Goal: Navigation & Orientation: Find specific page/section

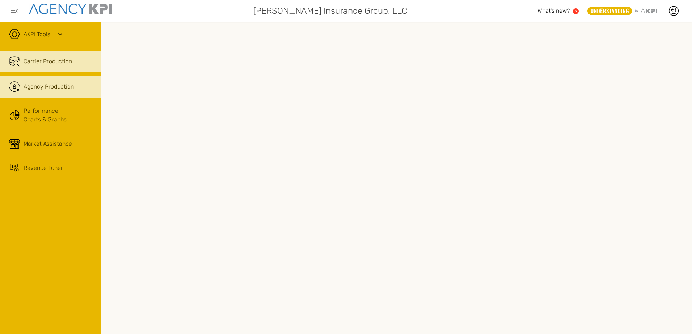
click at [53, 86] on span "Agency Production" at bounding box center [49, 87] width 50 height 9
click at [59, 63] on span "Carrier Production" at bounding box center [48, 61] width 48 height 9
click at [41, 33] on link "AKPI Tools" at bounding box center [37, 34] width 27 height 9
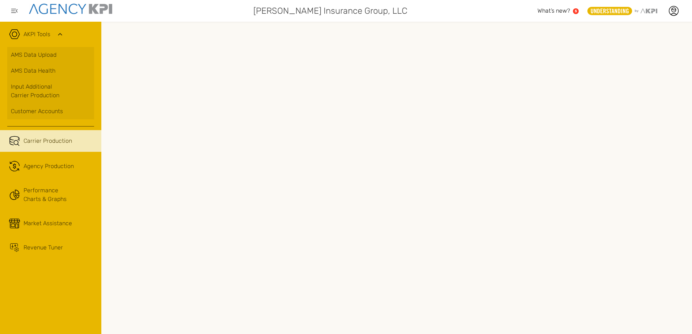
click at [66, 145] on span "Carrier Production" at bounding box center [48, 141] width 48 height 9
click at [59, 168] on span "Agency Production" at bounding box center [49, 166] width 50 height 9
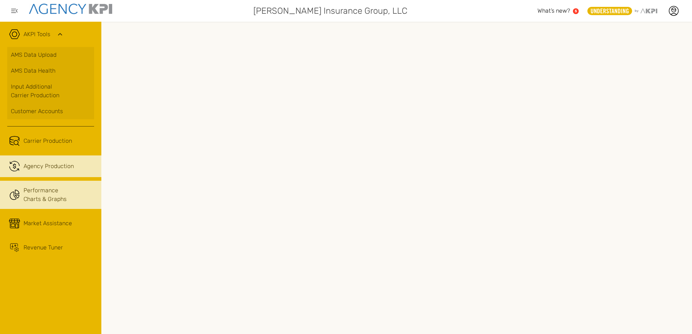
click at [50, 194] on link "Performance Charts & Graphs" at bounding box center [50, 195] width 101 height 28
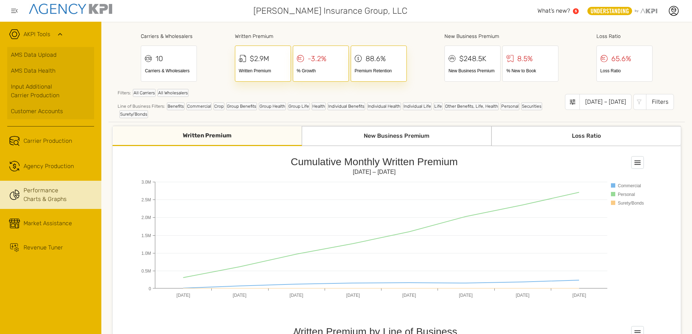
click at [361, 137] on div "New Business Premium" at bounding box center [396, 136] width 189 height 20
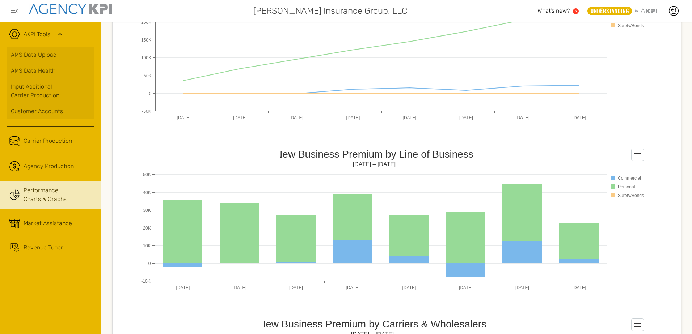
scroll to position [181, 0]
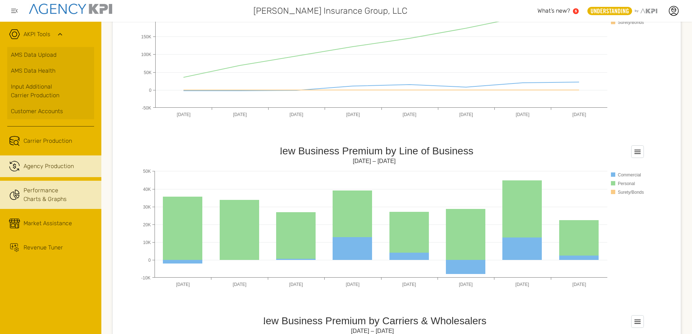
drag, startPoint x: 78, startPoint y: 139, endPoint x: 57, endPoint y: 156, distance: 27.1
click at [78, 140] on div "Carrier Production" at bounding box center [59, 141] width 71 height 9
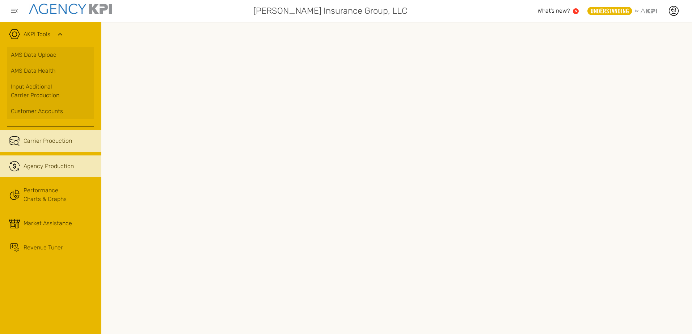
click at [39, 168] on span "Agency Production" at bounding box center [49, 166] width 50 height 9
click at [54, 143] on span "Carrier Production" at bounding box center [48, 141] width 48 height 9
click at [51, 164] on span "Agency Production" at bounding box center [49, 166] width 50 height 9
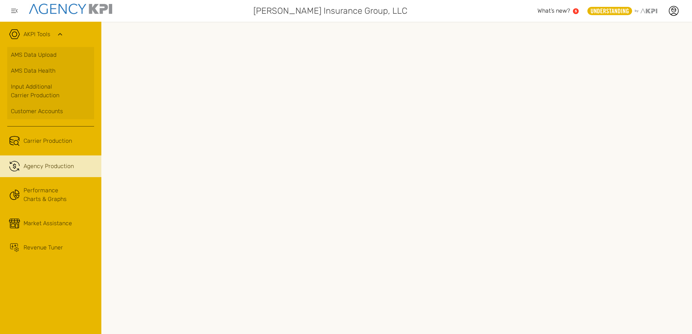
click at [564, 9] on span "What’s new?" at bounding box center [553, 10] width 33 height 7
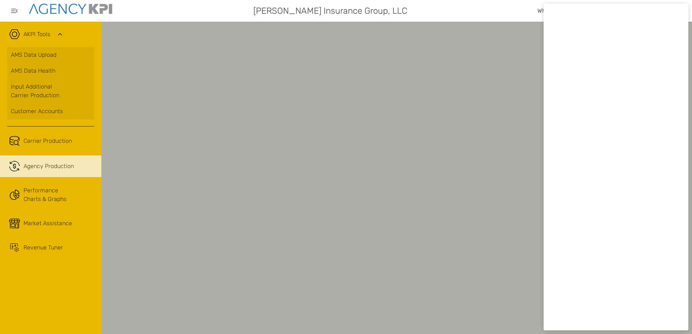
click at [516, 16] on div "[PERSON_NAME] Insurance Group, LLC" at bounding box center [329, 11] width 416 height 14
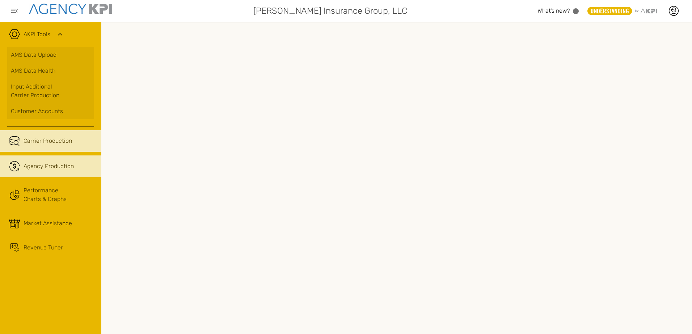
click at [54, 143] on span "Carrier Production" at bounding box center [48, 141] width 48 height 9
click at [190, 13] on div "[PERSON_NAME] Insurance Group, LLC" at bounding box center [329, 11] width 416 height 14
click at [208, 16] on div "[PERSON_NAME] Insurance Group, LLC" at bounding box center [329, 11] width 416 height 14
click at [242, 16] on div "[PERSON_NAME] Insurance Group, LLC" at bounding box center [329, 11] width 416 height 14
click at [186, 11] on div "[PERSON_NAME] Insurance Group, LLC" at bounding box center [329, 11] width 416 height 14
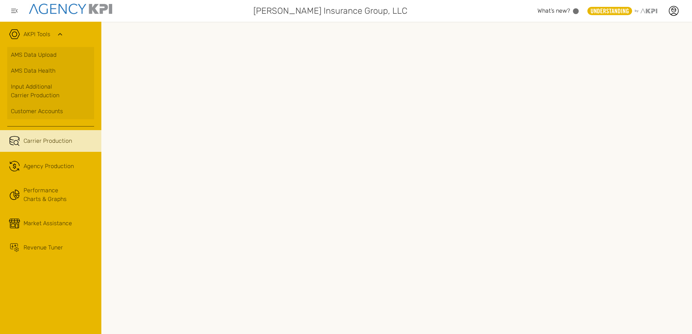
click at [14, 11] on icon "button" at bounding box center [14, 11] width 7 height 4
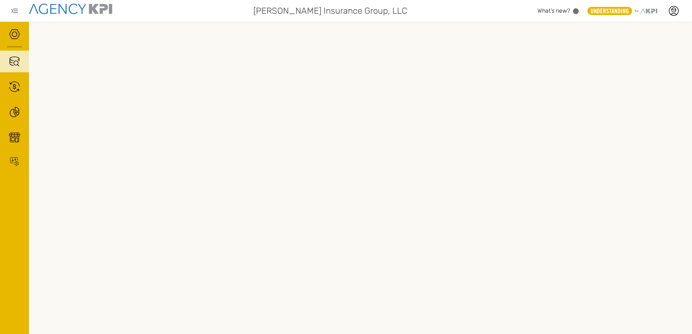
click at [14, 11] on icon "button" at bounding box center [14, 11] width 7 height 4
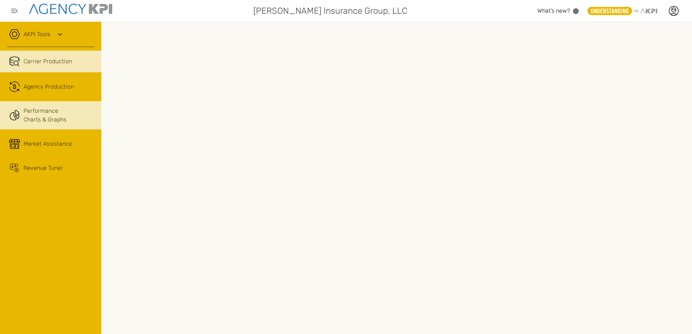
click at [51, 117] on link "Performance Charts & Graphs" at bounding box center [50, 115] width 101 height 28
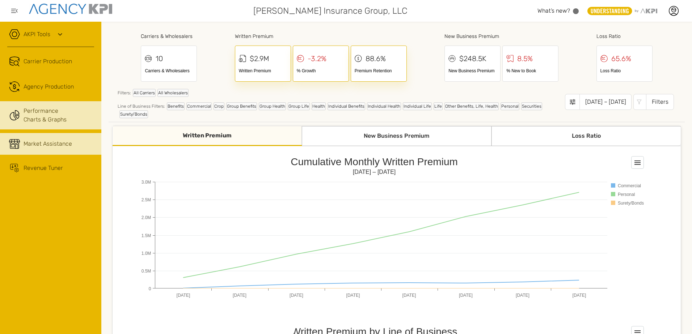
click at [45, 144] on div "Market Assistance" at bounding box center [48, 144] width 48 height 9
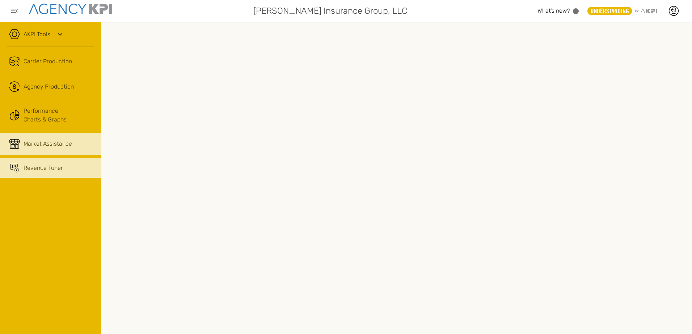
click at [46, 169] on div "Revenue Tuner" at bounding box center [43, 168] width 39 height 9
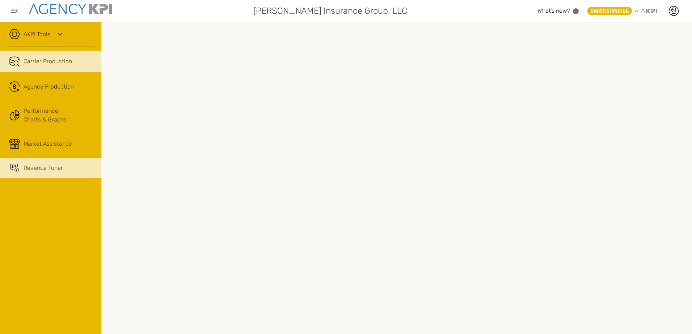
click at [54, 61] on span "Carrier Production" at bounding box center [48, 61] width 48 height 9
click at [141, 10] on div "[PERSON_NAME] Insurance Group, LLC" at bounding box center [329, 11] width 416 height 14
